Goal: Complete application form

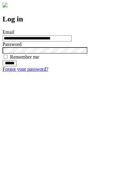
type input "**********"
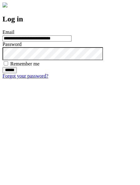
click at [17, 73] on input "******" at bounding box center [9, 70] width 14 height 6
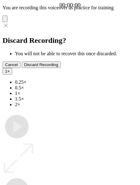
type input "**********"
